Goal: Task Accomplishment & Management: Use online tool/utility

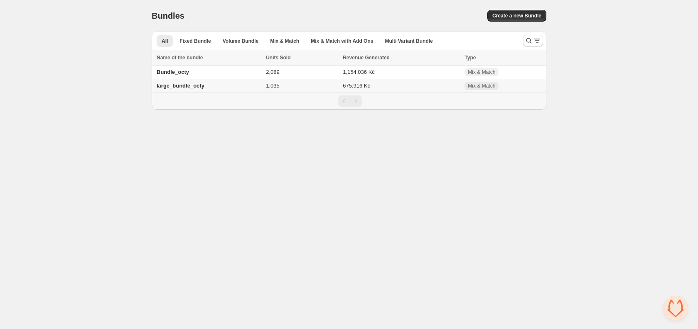
click at [244, 87] on td "large_bundle_octy" at bounding box center [208, 86] width 112 height 14
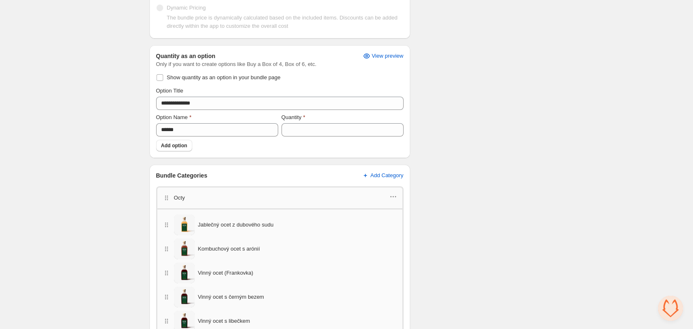
scroll to position [201, 0]
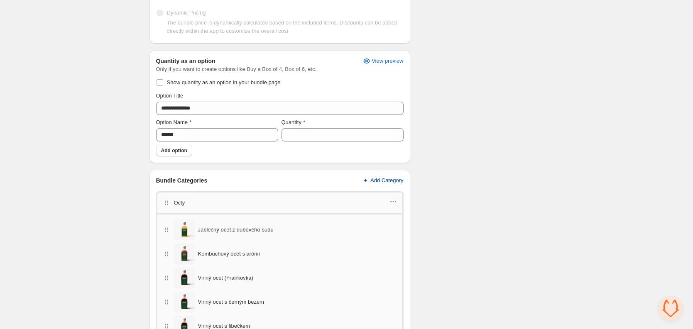
click at [400, 180] on span "Add Category" at bounding box center [386, 180] width 33 height 7
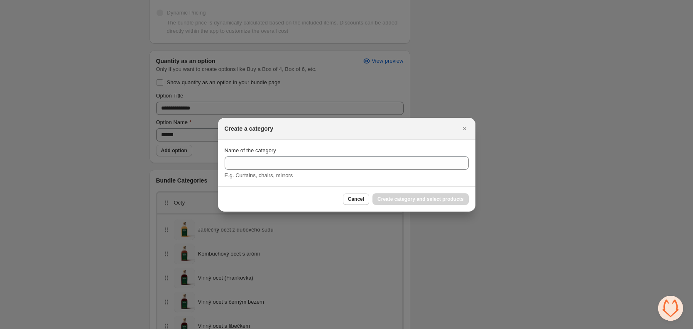
click at [347, 208] on div "Cancel Create category and select products" at bounding box center [347, 198] width 258 height 25
click at [348, 202] on span "Cancel" at bounding box center [356, 199] width 16 height 7
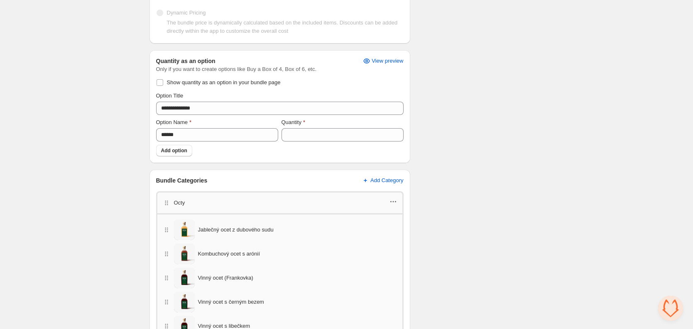
click at [393, 203] on icon "button" at bounding box center [393, 202] width 8 height 8
click at [397, 215] on span "Edit products" at bounding box center [397, 217] width 47 height 8
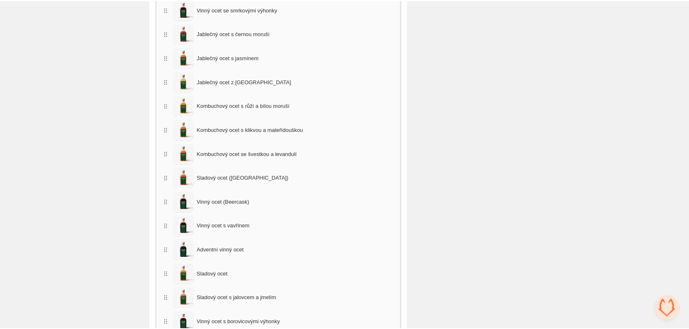
scroll to position [713, 0]
